Goal: Task Accomplishment & Management: Manage account settings

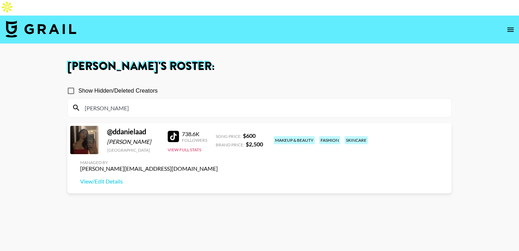
drag, startPoint x: 104, startPoint y: 93, endPoint x: 66, endPoint y: 93, distance: 38.2
click at [66, 93] on div "Ahmed Tayfoor 's Roster: Show Hidden/Deleted Creators dani @ ddanielaad Daniela…" at bounding box center [260, 166] width 396 height 211
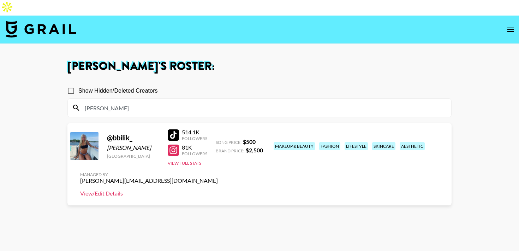
type input "brooke"
click at [218, 190] on link "View/Edit Details" at bounding box center [149, 193] width 138 height 7
click at [509, 25] on icon "open drawer" at bounding box center [511, 29] width 8 height 8
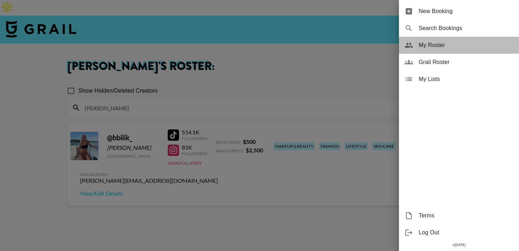
click at [454, 41] on span "My Roster" at bounding box center [466, 45] width 95 height 8
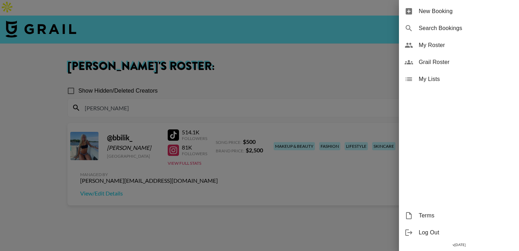
click at [435, 47] on span "My Roster" at bounding box center [466, 45] width 95 height 8
click at [336, 47] on div at bounding box center [259, 125] width 519 height 251
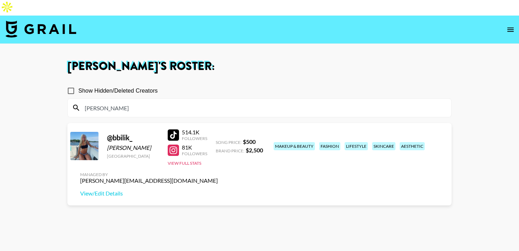
drag, startPoint x: 114, startPoint y: 92, endPoint x: 52, endPoint y: 92, distance: 61.8
click at [52, 92] on main "Ahmed Tayfoor 's Roster: Show Hidden/Deleted Creators brooke @ bbilik_ Brooke B…" at bounding box center [259, 166] width 519 height 245
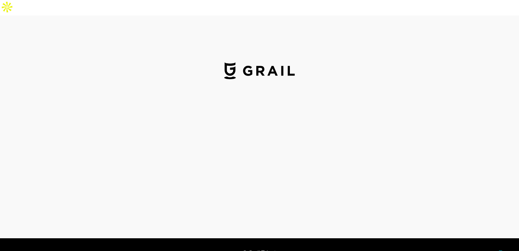
select select "USD"
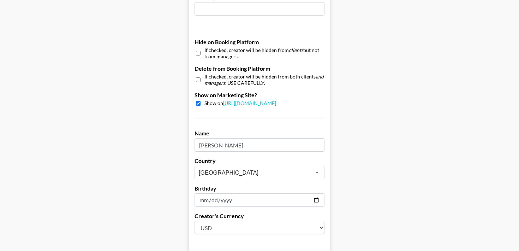
scroll to position [612, 0]
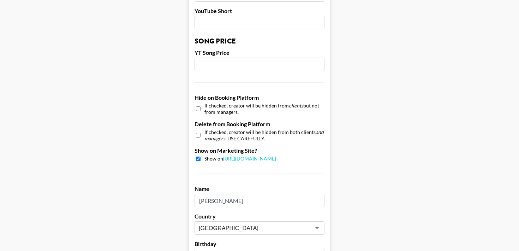
click at [197, 104] on input "checkbox" at bounding box center [198, 109] width 5 height 10
checkbox input "true"
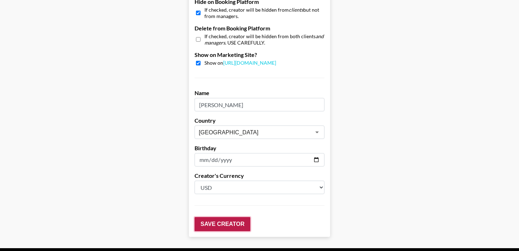
click at [224, 217] on input "Save Creator" at bounding box center [223, 224] width 56 height 14
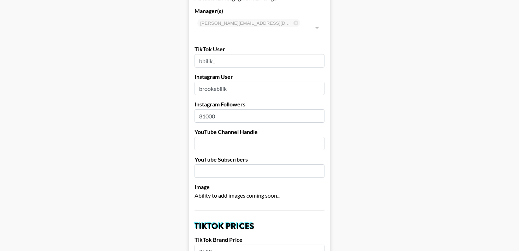
scroll to position [0, 0]
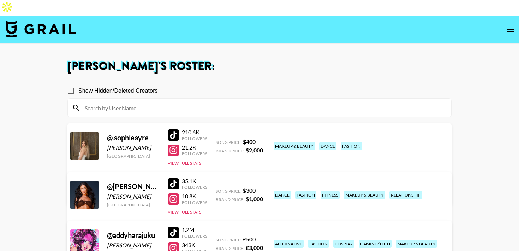
click at [116, 102] on input at bounding box center [264, 107] width 367 height 11
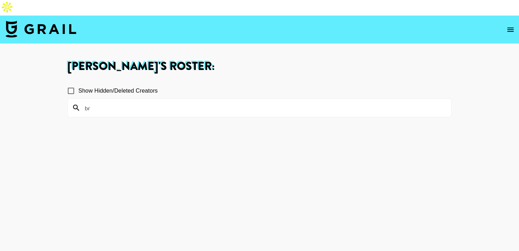
type input "b"
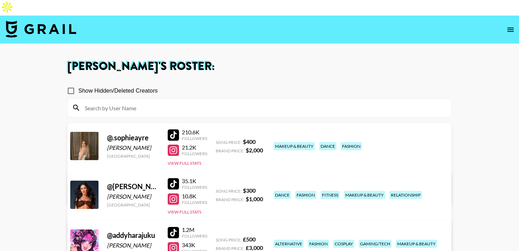
click at [129, 102] on input at bounding box center [264, 107] width 367 height 11
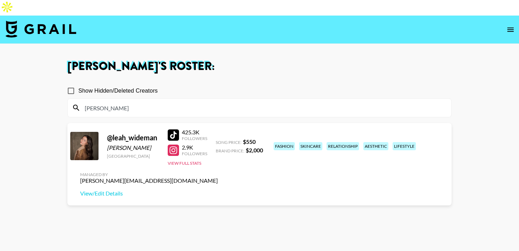
type input "[PERSON_NAME]"
click at [88, 202] on section "Show Hidden/Deleted Creators [PERSON_NAME] @ leah_wideman [PERSON_NAME] [GEOGRA…" at bounding box center [259, 175] width 384 height 194
click at [175, 129] on div at bounding box center [173, 134] width 11 height 11
